Goal: Transaction & Acquisition: Purchase product/service

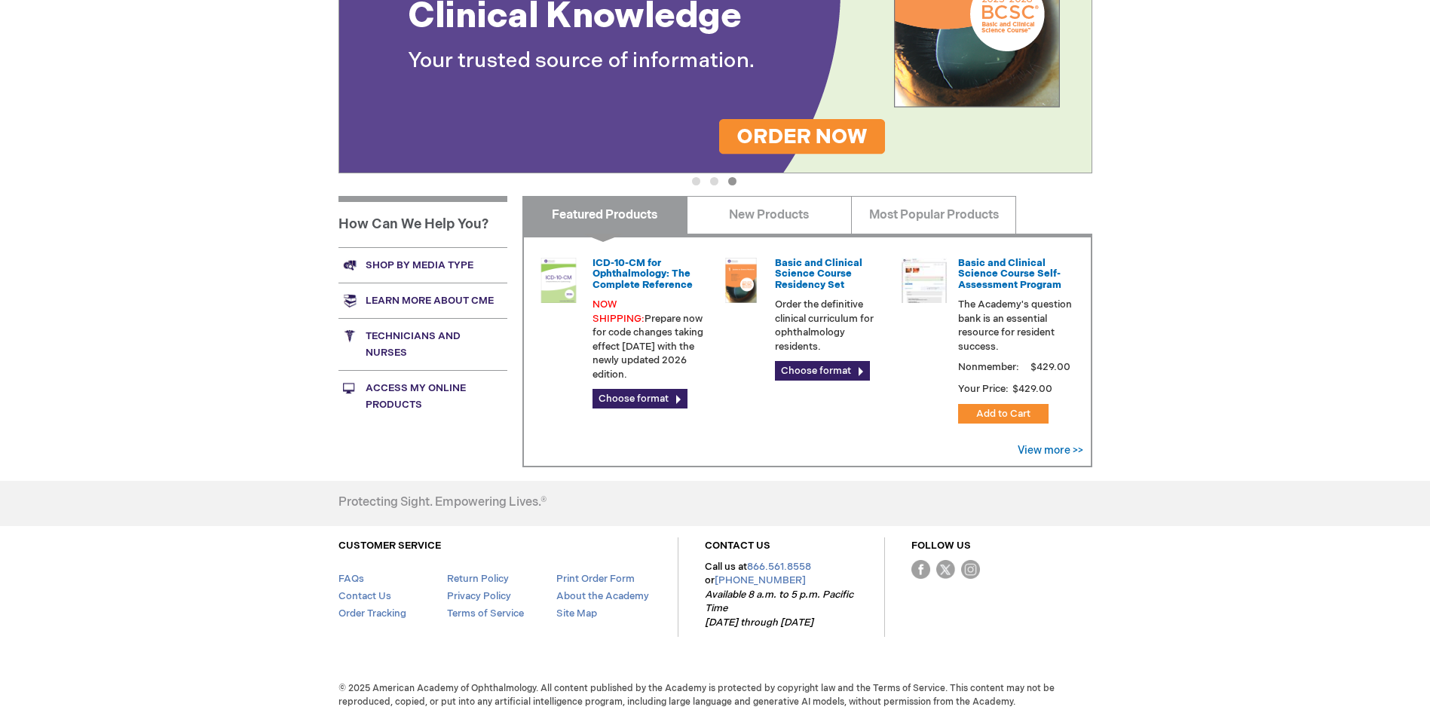
scroll to position [414, 0]
click at [1046, 453] on link "View more >>" at bounding box center [1051, 449] width 66 height 13
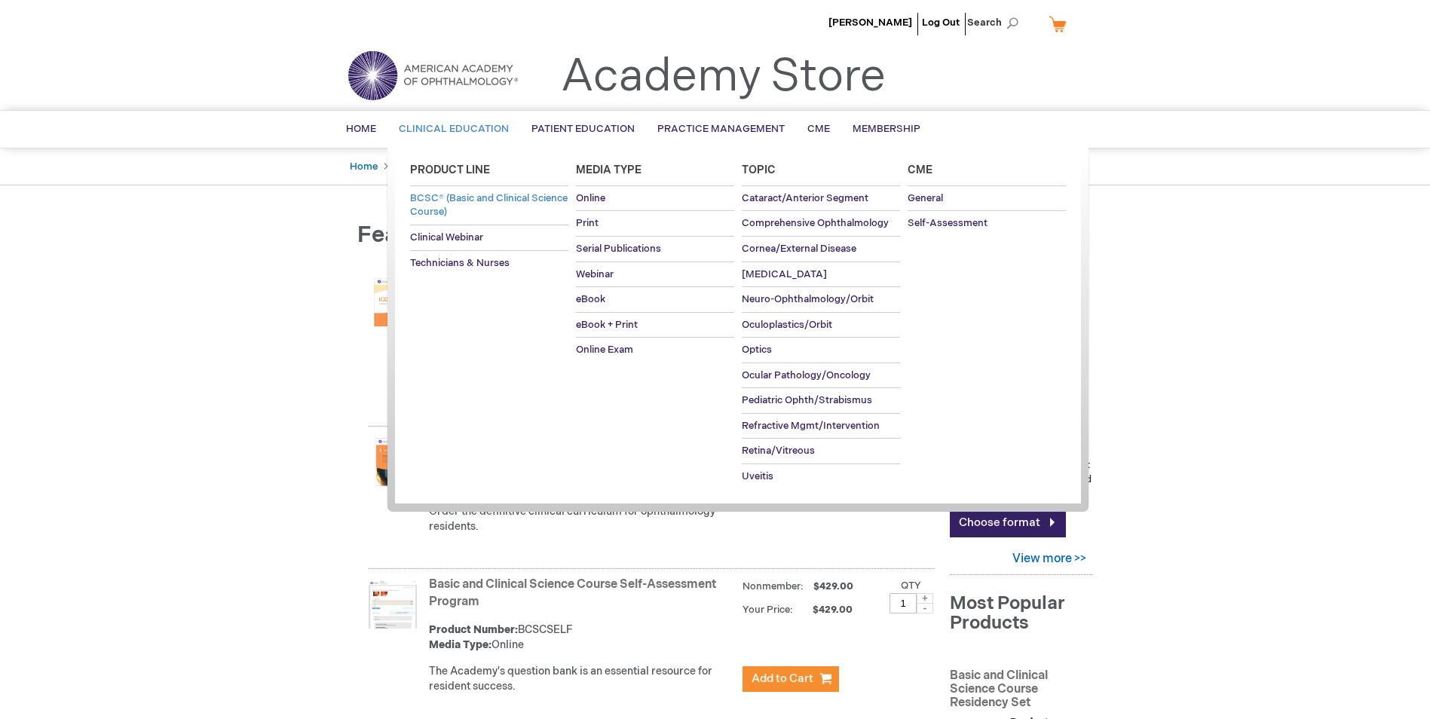
click at [476, 207] on span "BCSC® (Basic and Clinical Science Course)" at bounding box center [489, 205] width 158 height 26
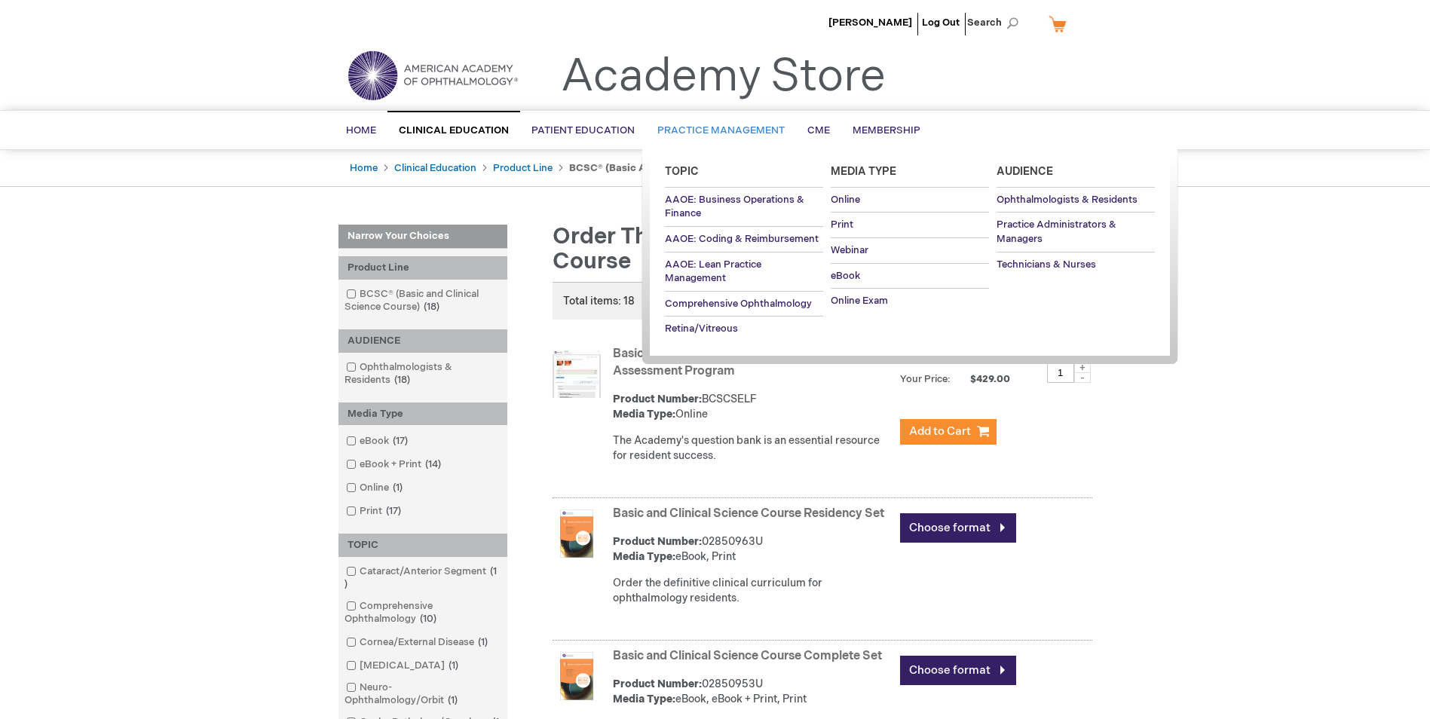
click at [722, 126] on span "Practice Management" at bounding box center [720, 130] width 127 height 12
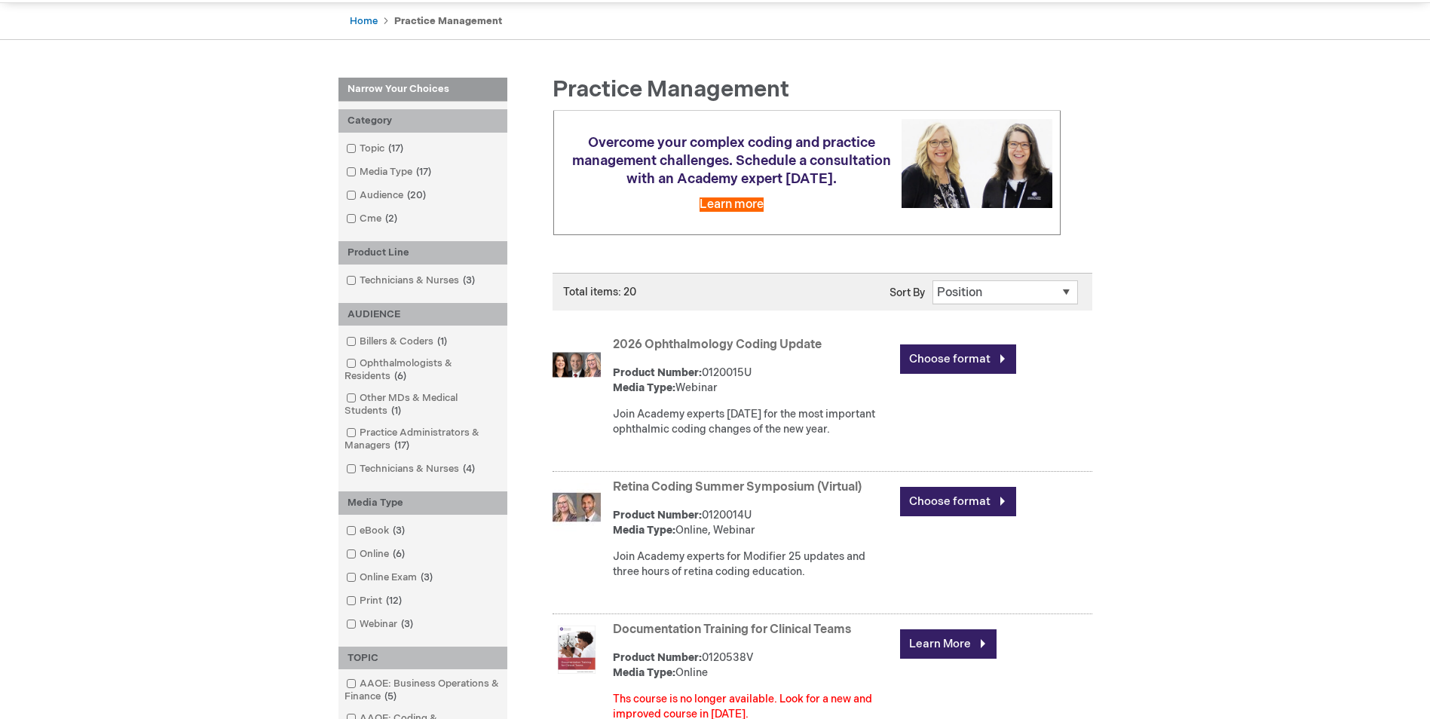
scroll to position [151, 0]
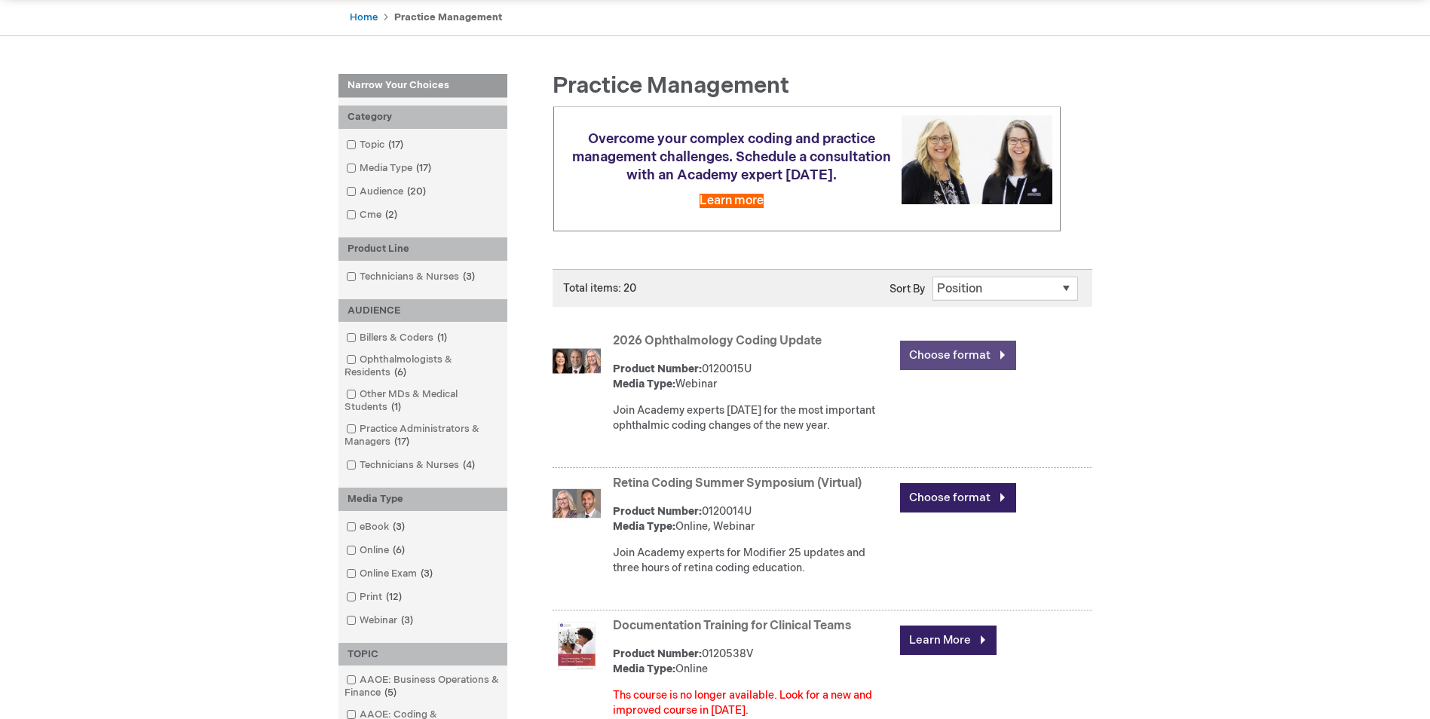
click at [970, 366] on link "Choose format" at bounding box center [958, 355] width 116 height 29
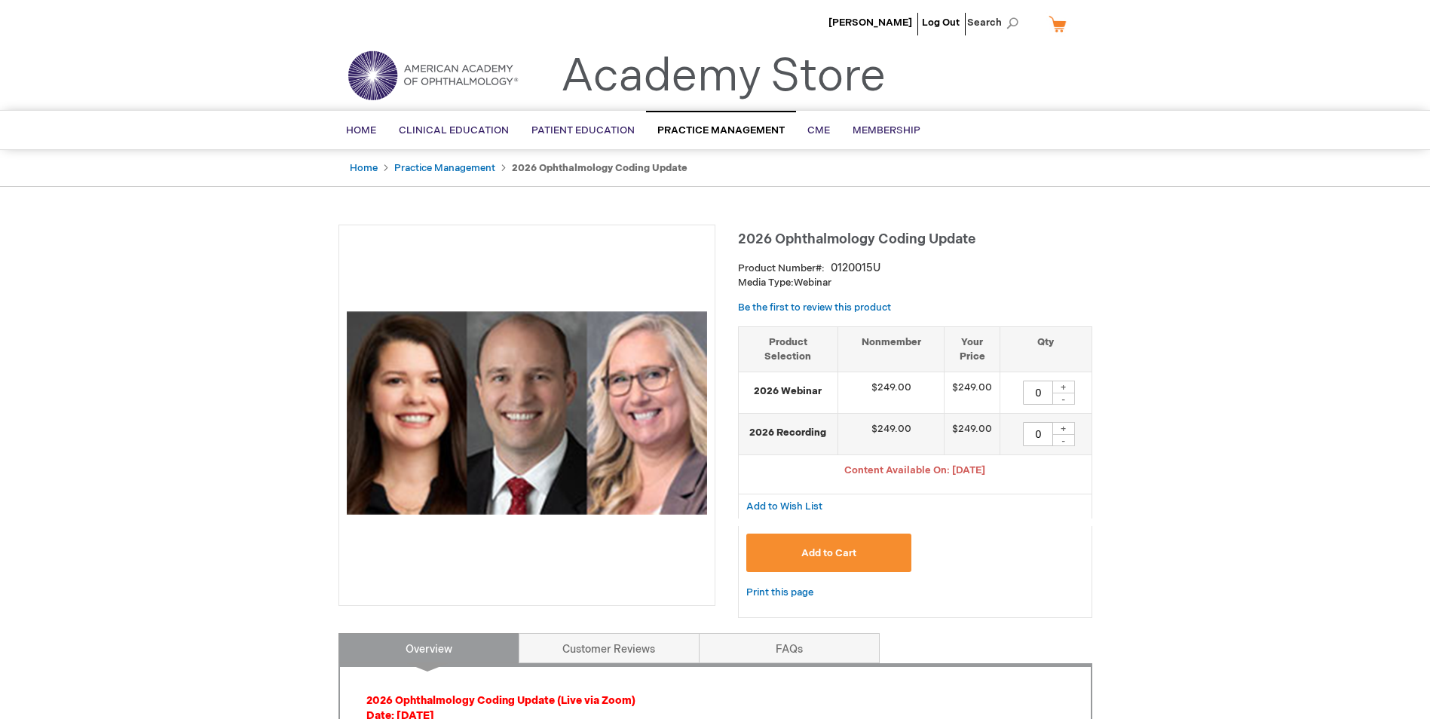
click at [822, 558] on span "Add to Cart" at bounding box center [828, 553] width 55 height 12
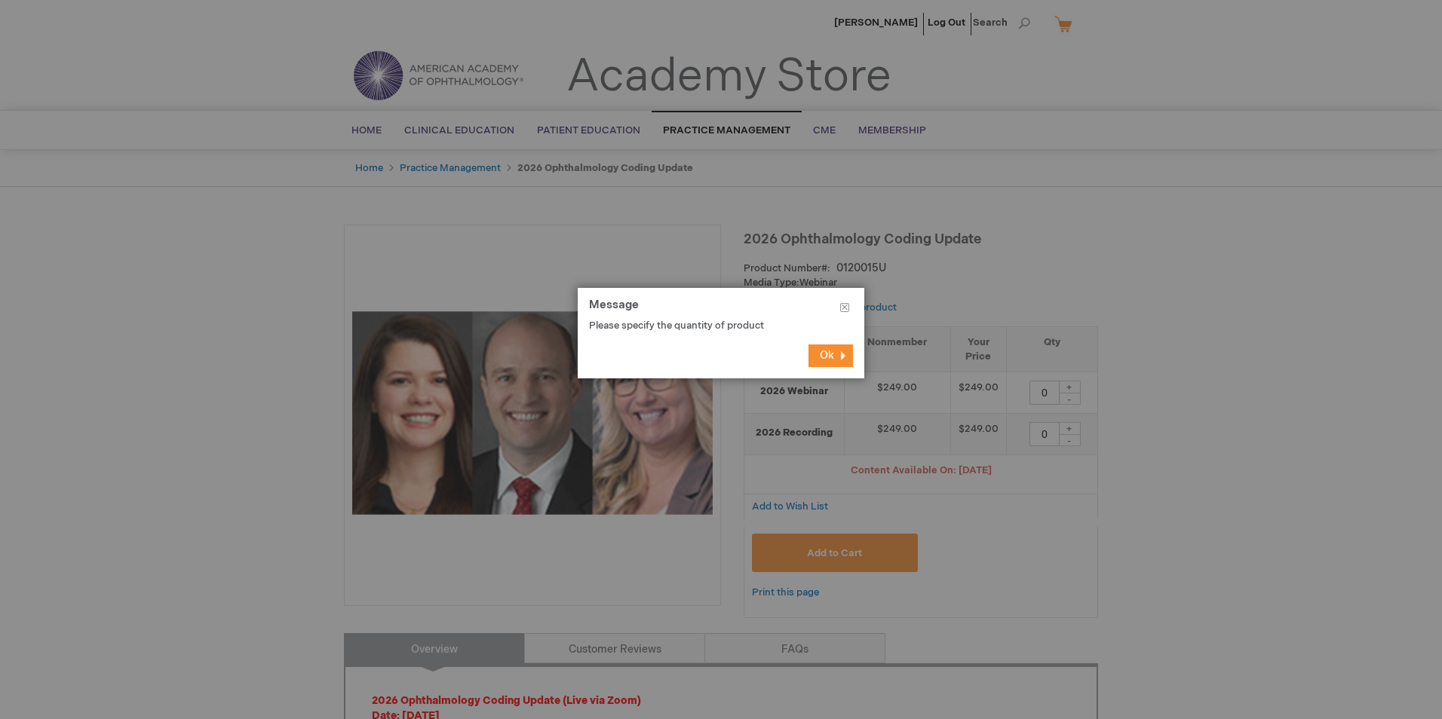
click at [823, 345] on button "Ok" at bounding box center [830, 356] width 44 height 23
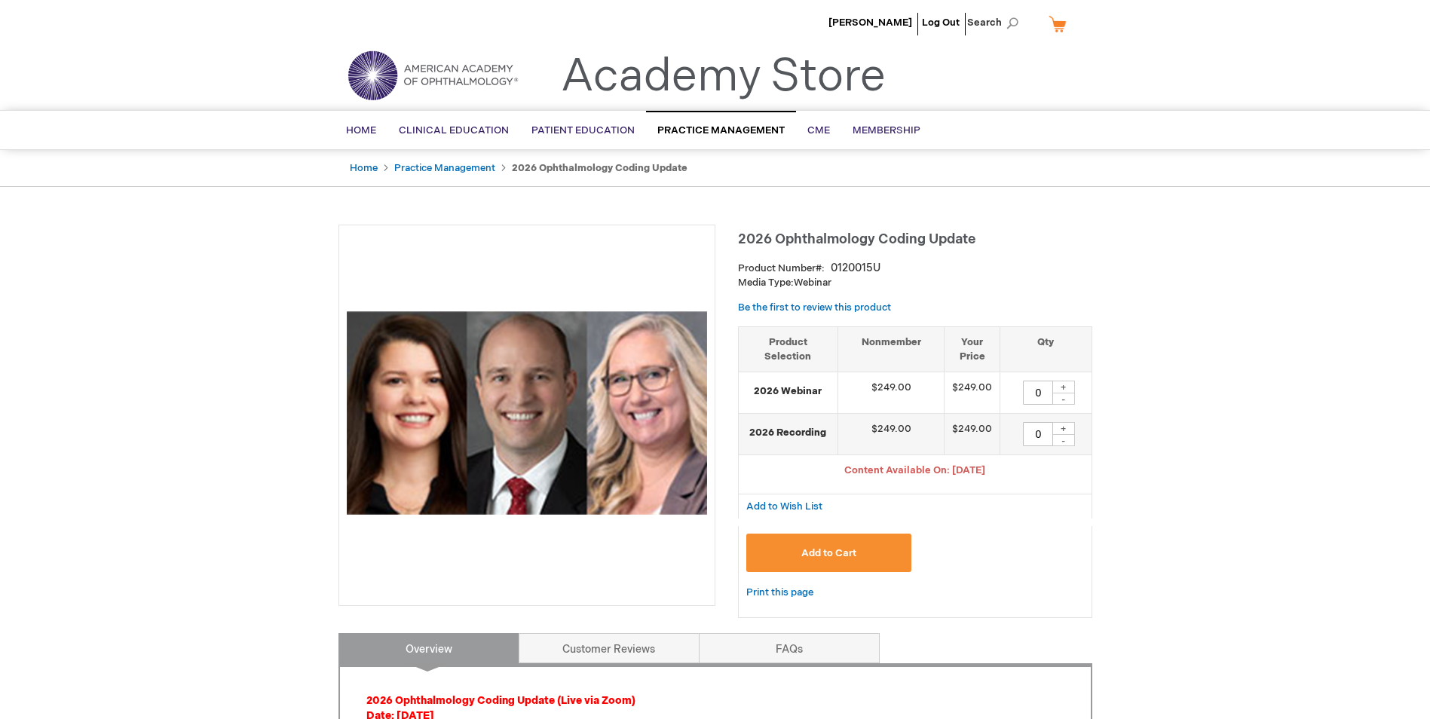
click at [1066, 385] on div "+" at bounding box center [1063, 387] width 23 height 13
type input "1"
click at [854, 550] on span "Add to Cart" at bounding box center [828, 553] width 55 height 12
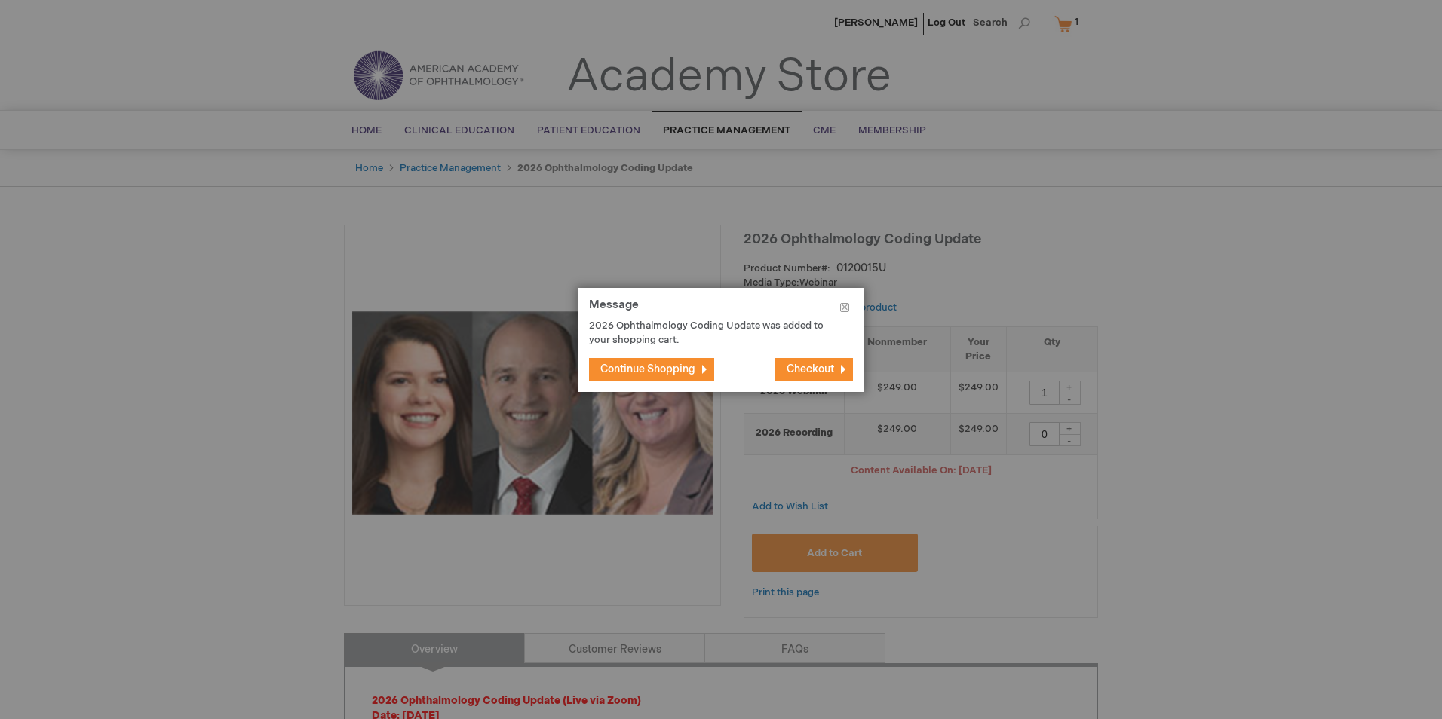
click at [653, 373] on span "Continue Shopping" at bounding box center [647, 369] width 95 height 13
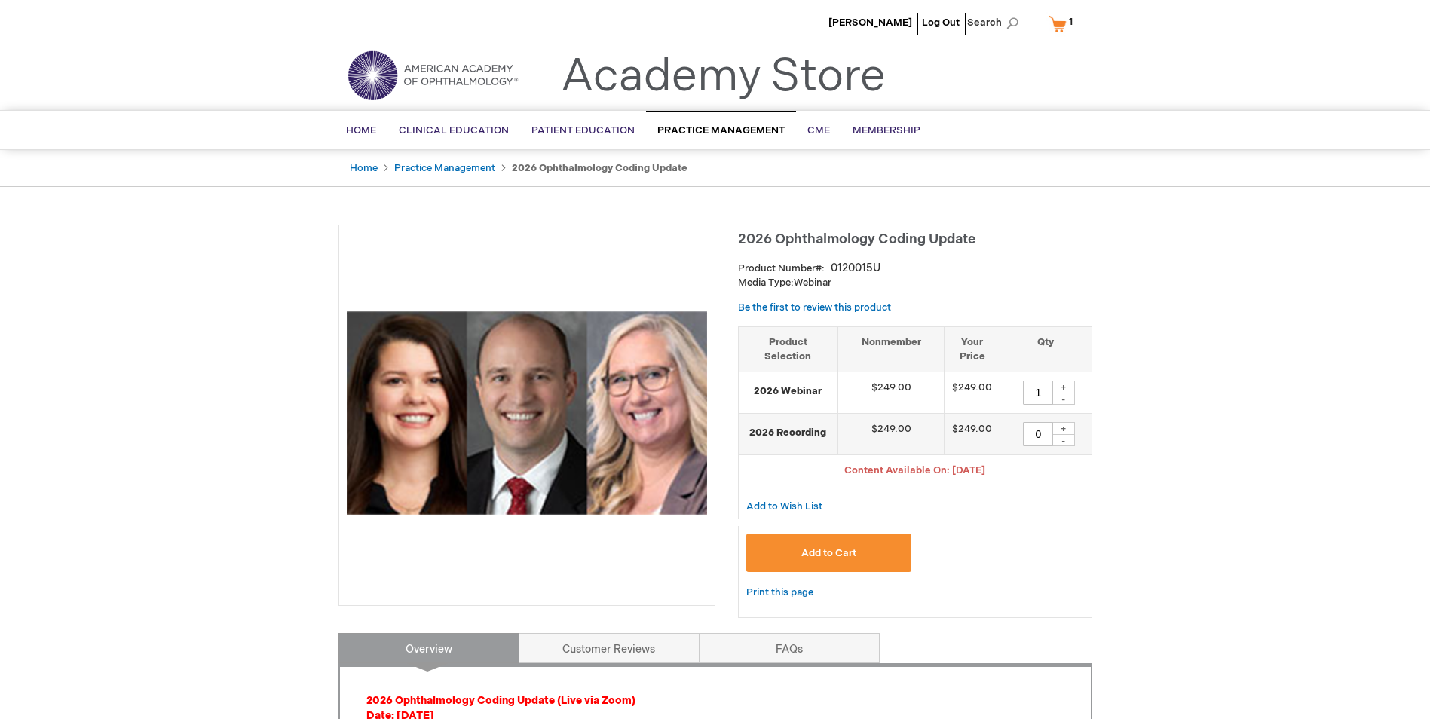
click at [1060, 26] on link "My Cart 1 1 items" at bounding box center [1064, 24] width 37 height 26
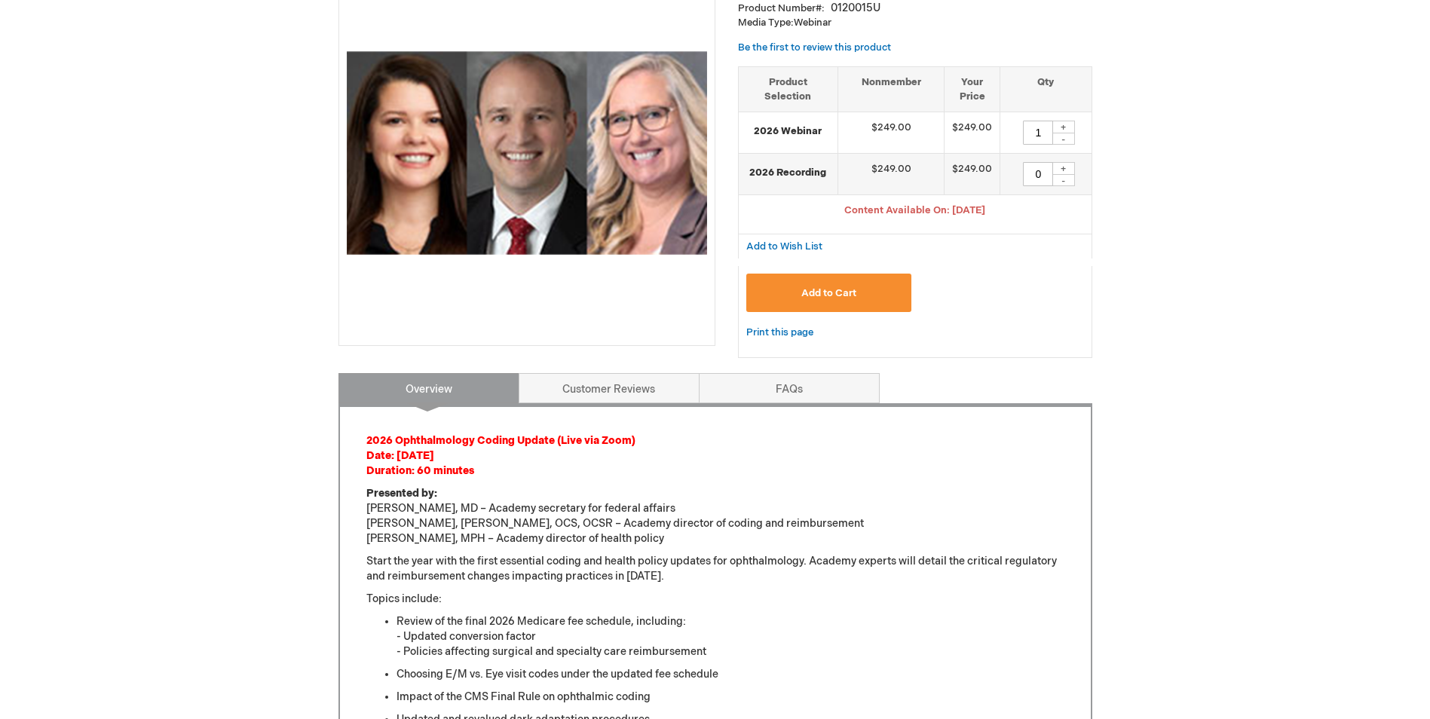
scroll to position [226, 0]
